Goal: Transaction & Acquisition: Purchase product/service

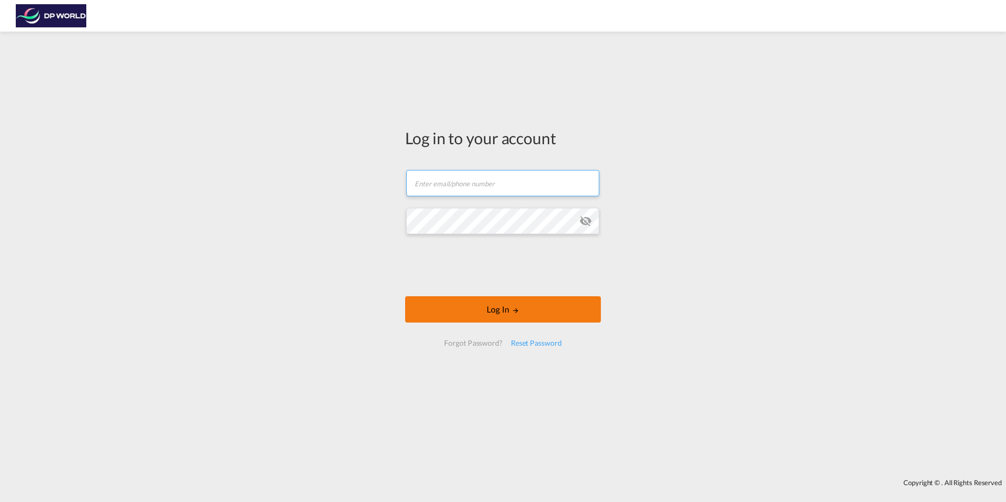
type input "[PERSON_NAME][EMAIL_ADDRESS][PERSON_NAME][DOMAIN_NAME]"
click at [493, 318] on button "Log In" at bounding box center [503, 309] width 196 height 26
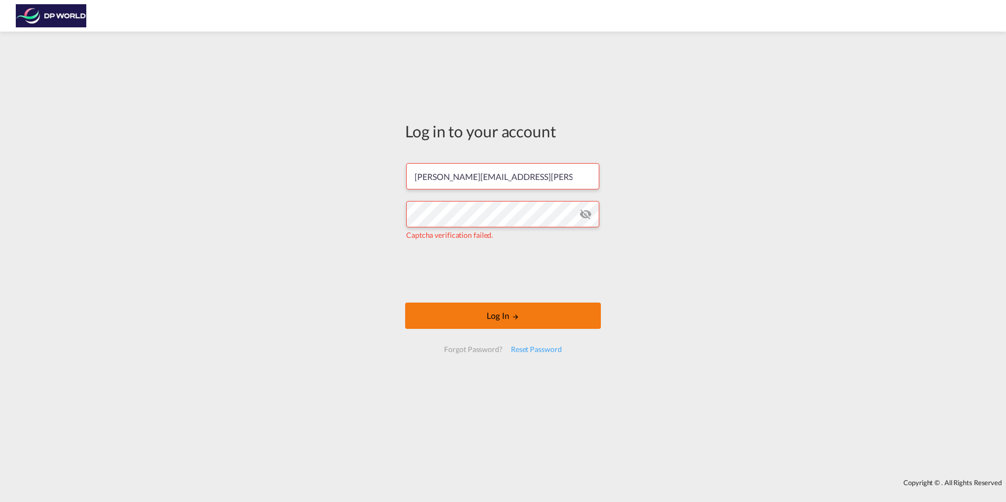
click at [514, 312] on button "Log In" at bounding box center [503, 315] width 196 height 26
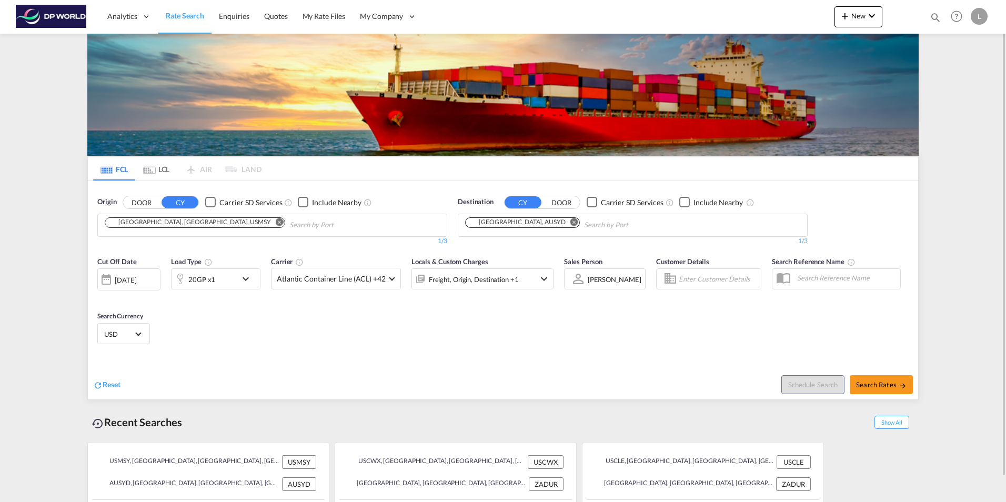
click at [133, 228] on md-chips-wrap "[GEOGRAPHIC_DATA], [GEOGRAPHIC_DATA], USMSY" at bounding box center [248, 223] width 290 height 19
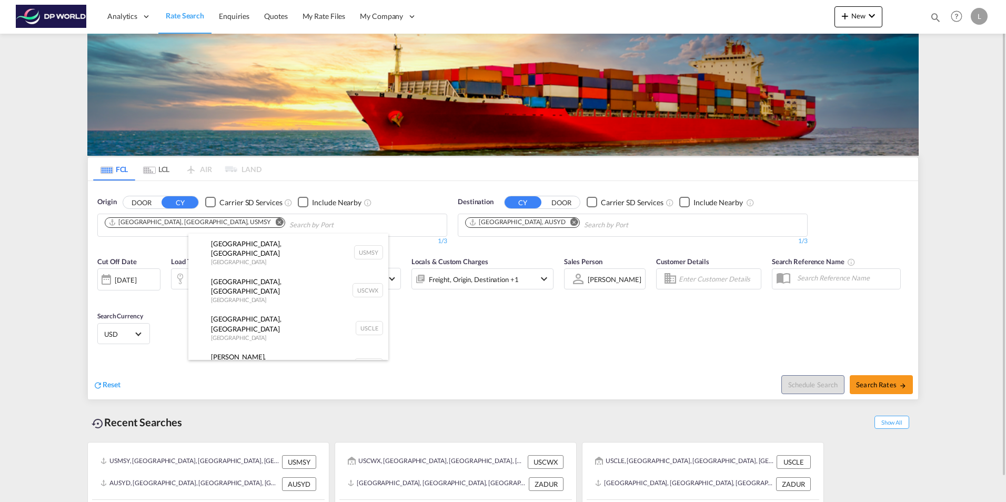
drag, startPoint x: 185, startPoint y: 219, endPoint x: 195, endPoint y: 221, distance: 9.7
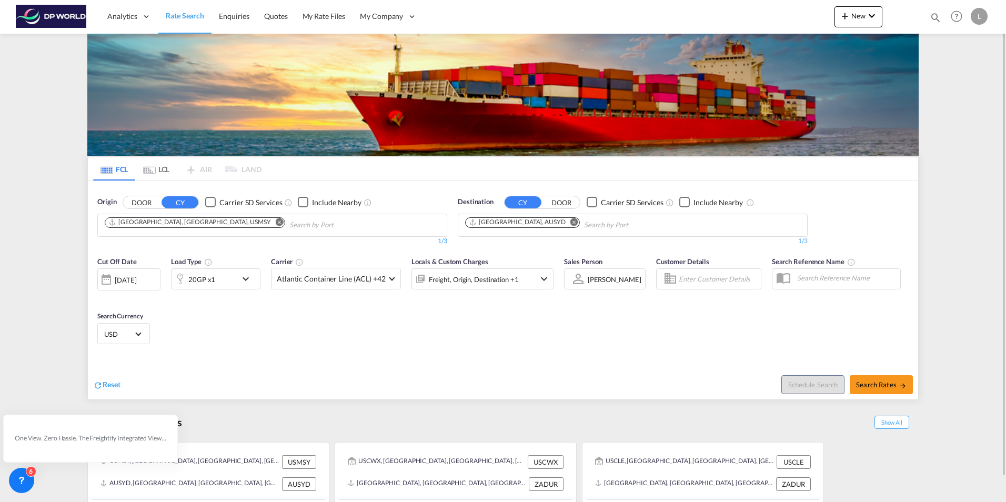
click at [269, 221] on button "Remove" at bounding box center [277, 223] width 16 height 11
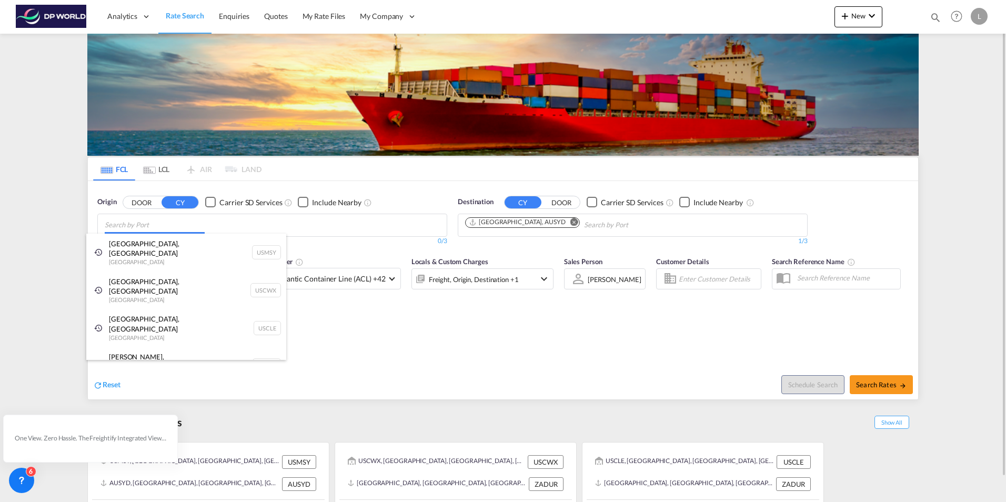
click at [135, 224] on body "Analytics Dashboard Rate Search Enquiries Quotes My Rate Files My Company" at bounding box center [503, 251] width 1006 height 502
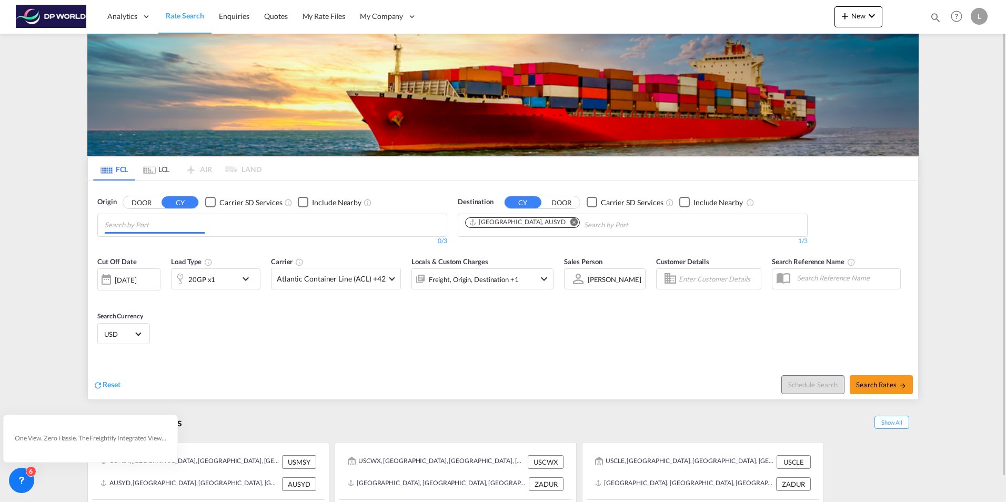
paste input "Saint Louis - Rails"
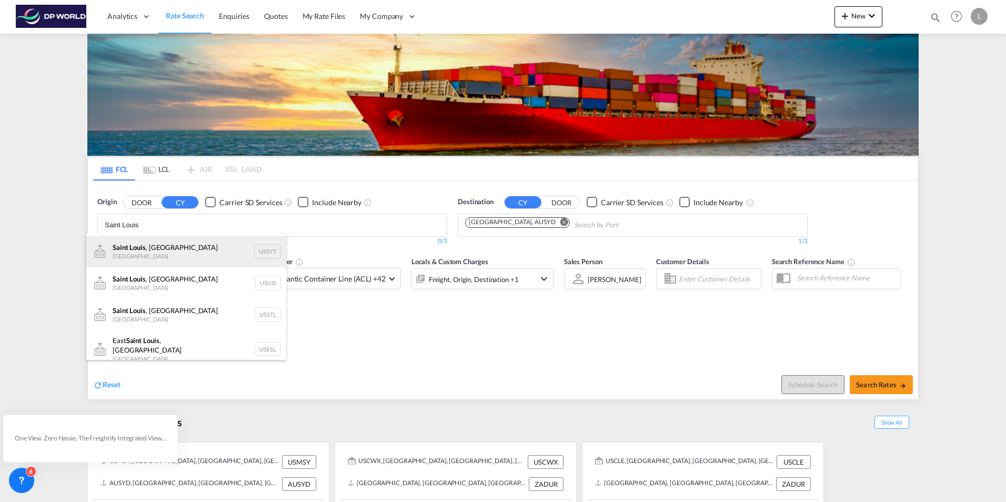
scroll to position [63, 0]
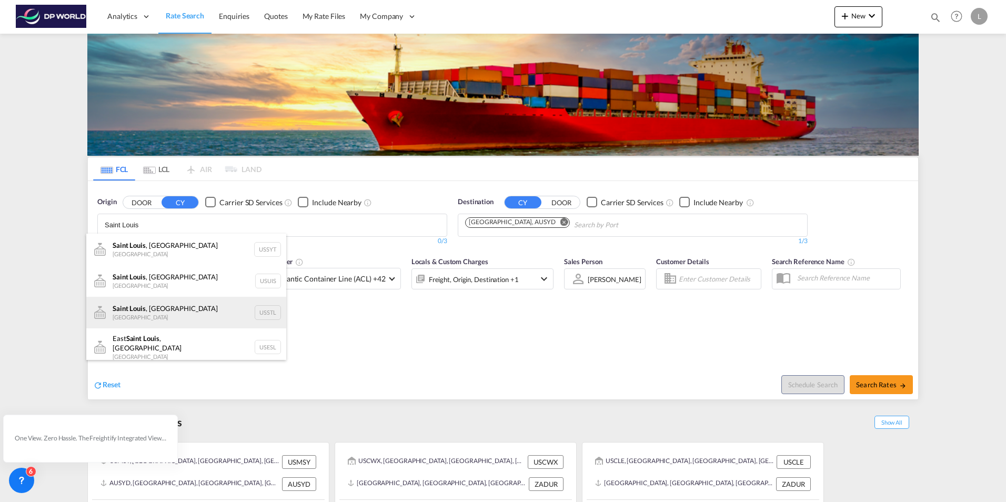
type input "Saint Louis"
click at [163, 309] on div "[GEOGRAPHIC_DATA] , MO [GEOGRAPHIC_DATA] USSTL" at bounding box center [186, 313] width 200 height 32
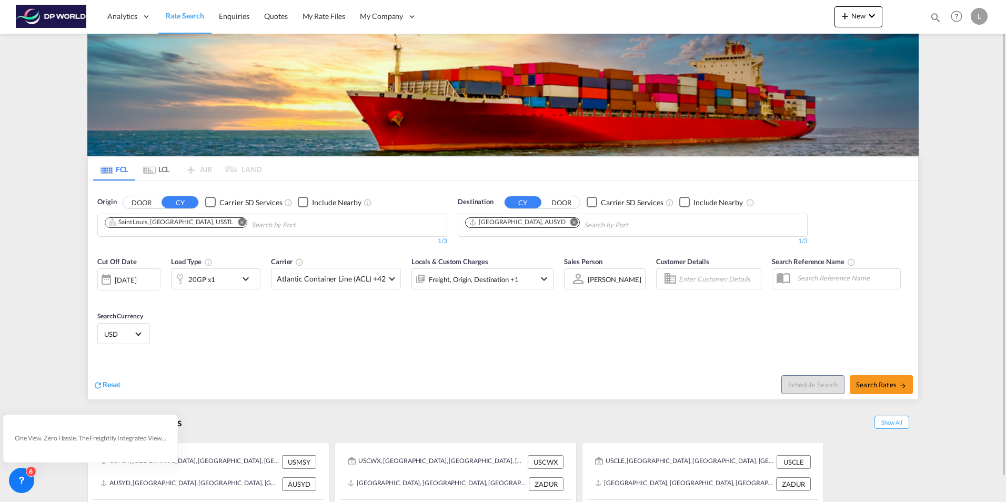
scroll to position [16, 0]
click at [570, 221] on md-icon "Remove" at bounding box center [574, 222] width 8 height 8
click at [494, 229] on body "Analytics Dashboard Rate Search Enquiries Quotes My Rate Files My Company" at bounding box center [503, 251] width 1006 height 502
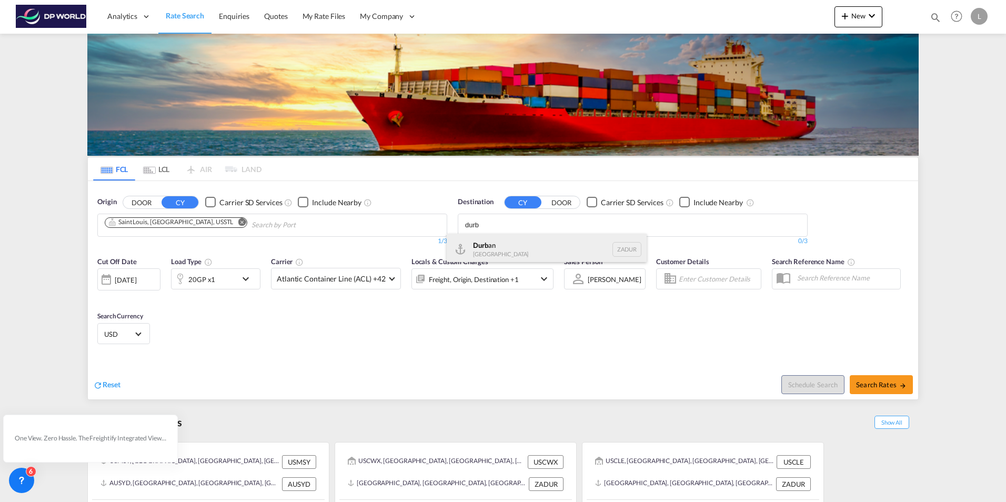
type input "durb"
click at [496, 246] on div "Durb an [GEOGRAPHIC_DATA] ZADUR" at bounding box center [547, 250] width 200 height 32
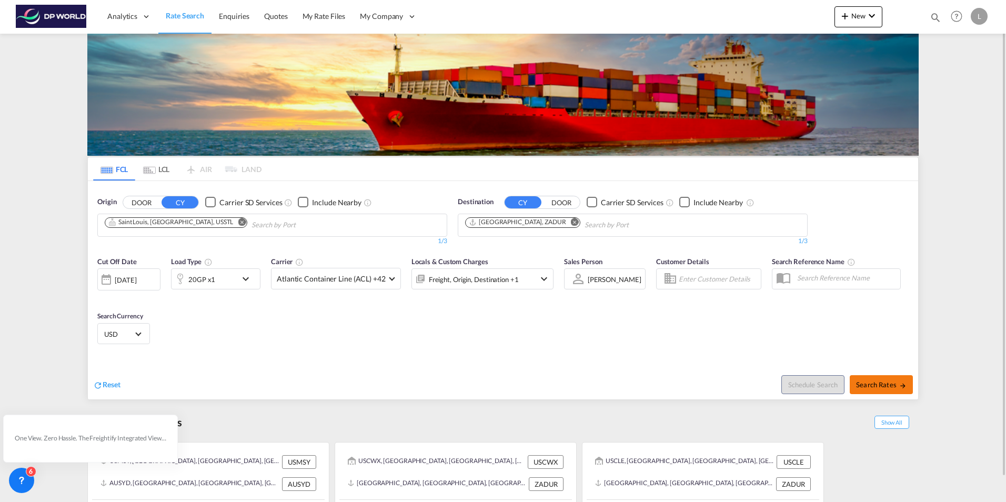
click at [895, 383] on span "Search Rates" at bounding box center [881, 384] width 50 height 8
type input "USSTL to ZADUR / [DATE]"
